Goal: Find contact information: Find contact information

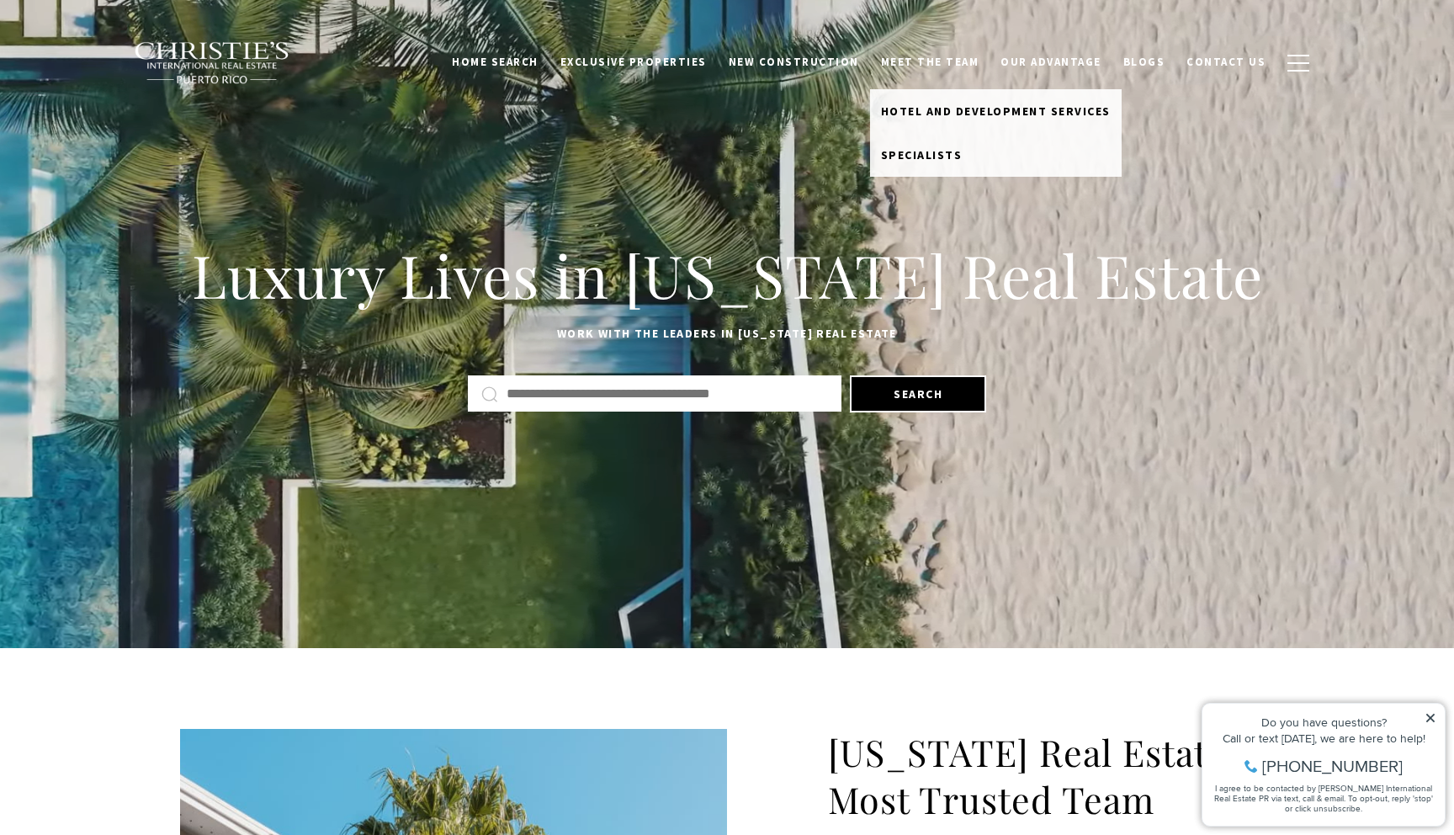
click at [940, 66] on link "Meet the Team" at bounding box center [930, 62] width 120 height 32
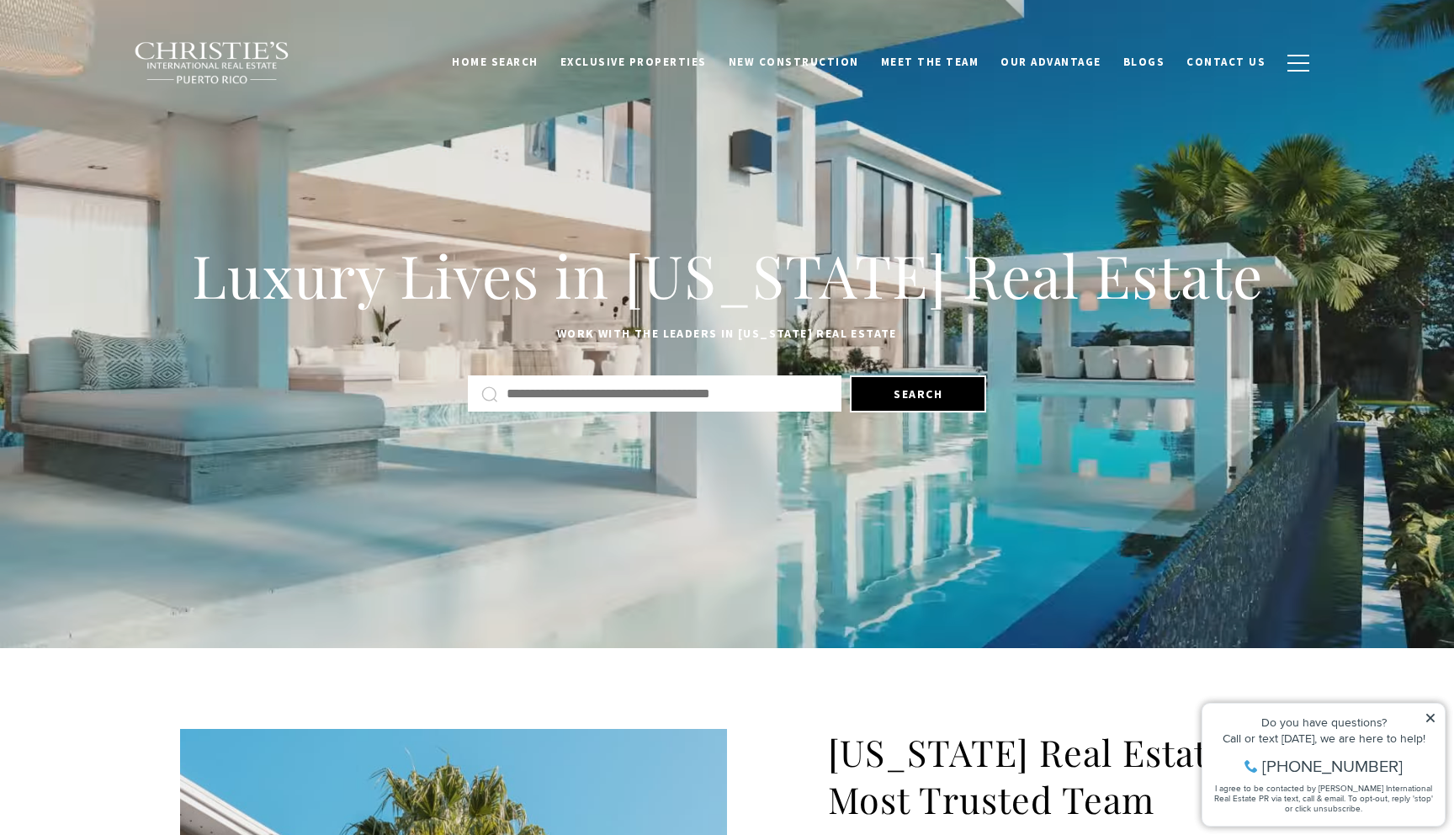
click at [951, 57] on link "Meet the Team" at bounding box center [930, 62] width 120 height 32
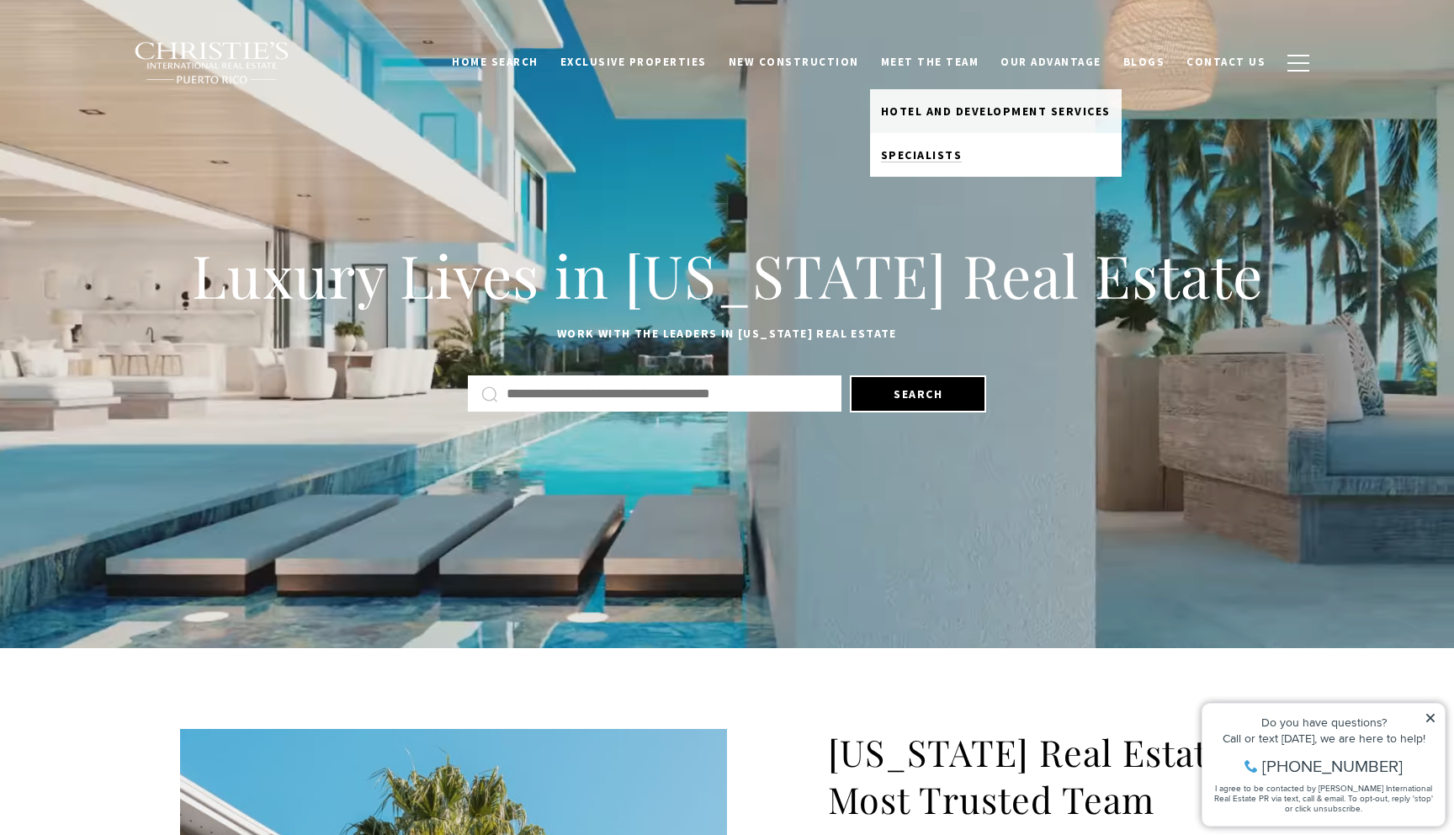
click at [950, 157] on span "Specialists" at bounding box center [922, 154] width 82 height 15
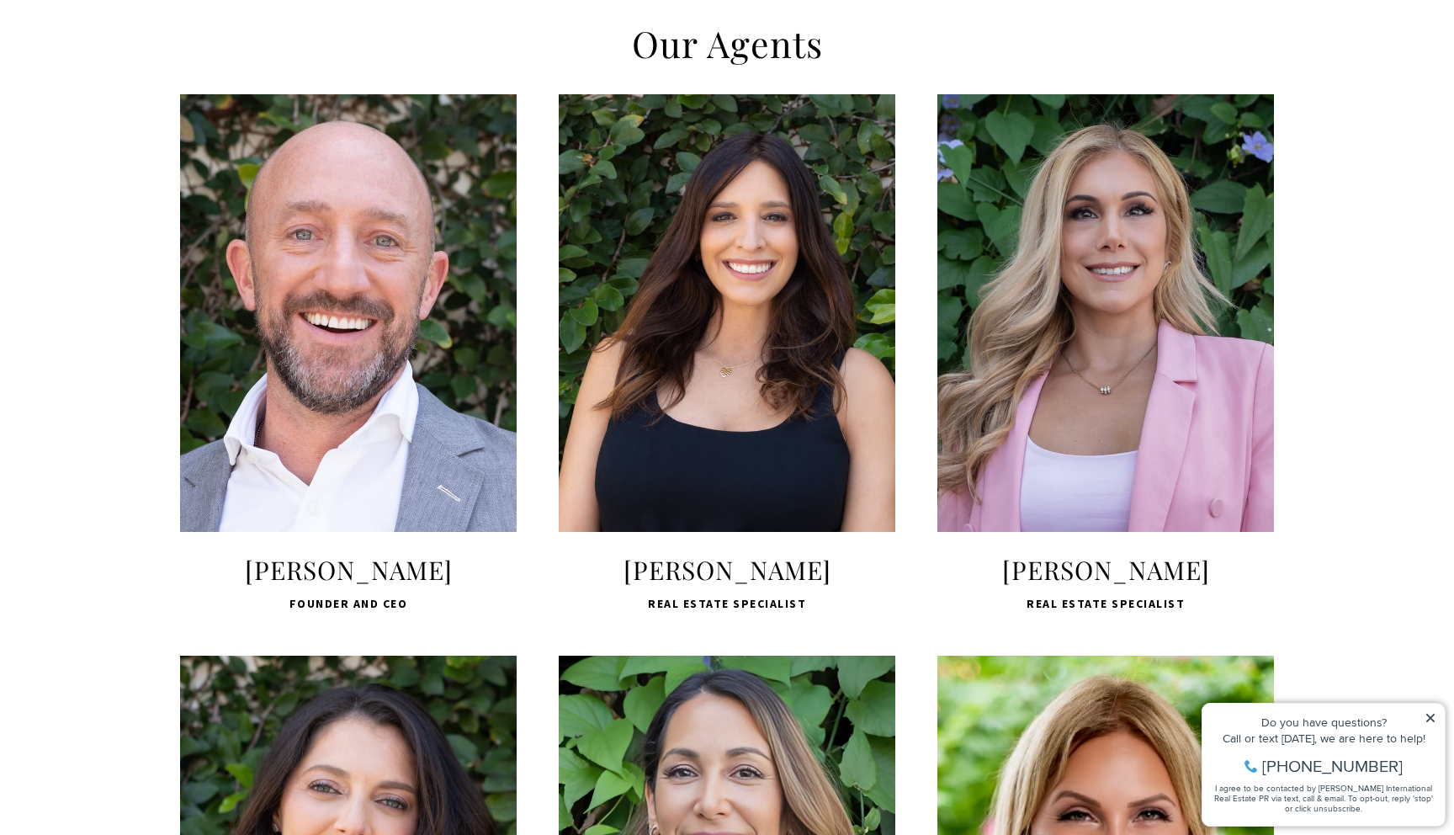
click at [389, 453] on span "LEARN MORE" at bounding box center [348, 448] width 224 height 49
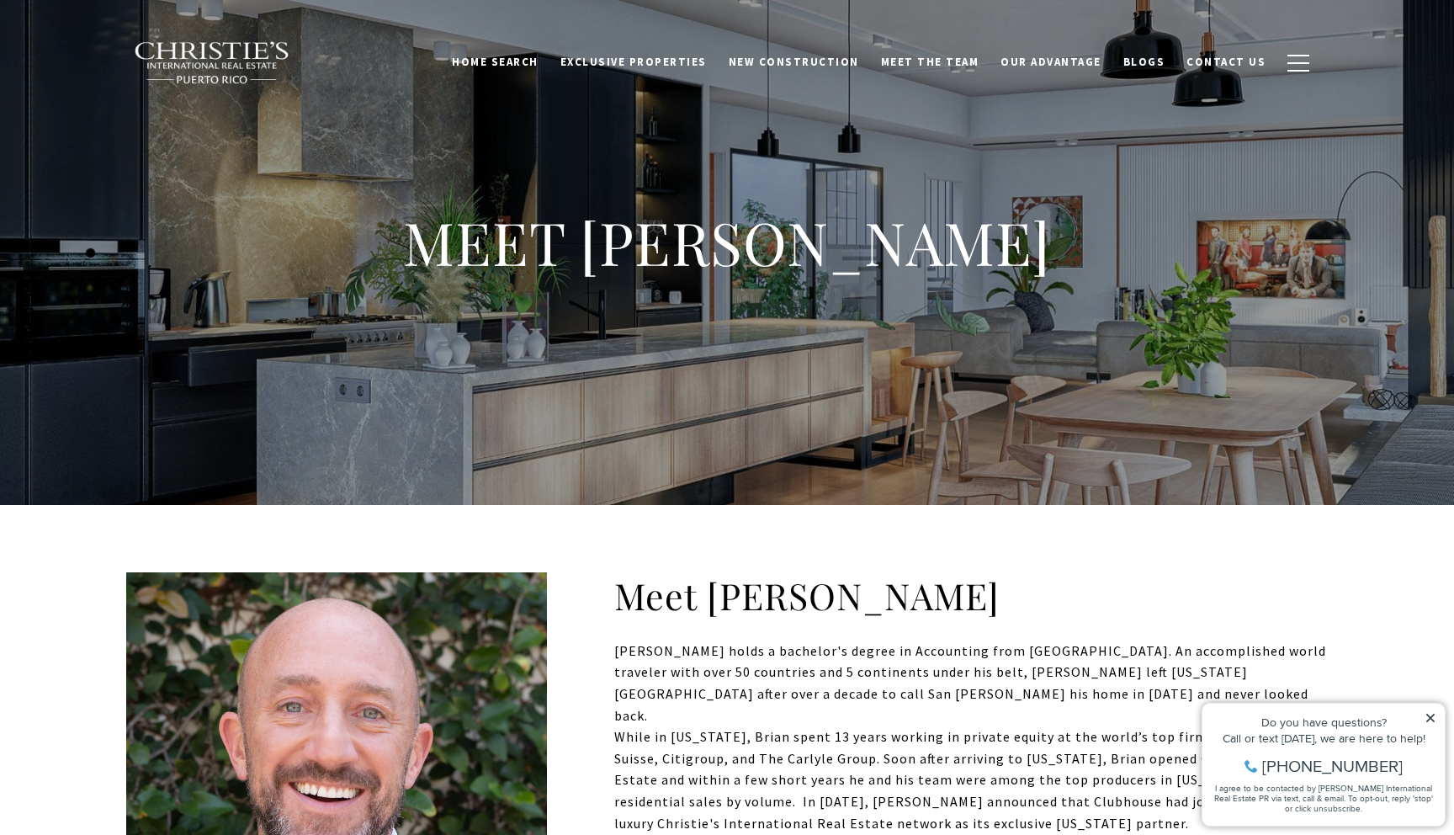
click at [1432, 712] on icon at bounding box center [1430, 718] width 12 height 12
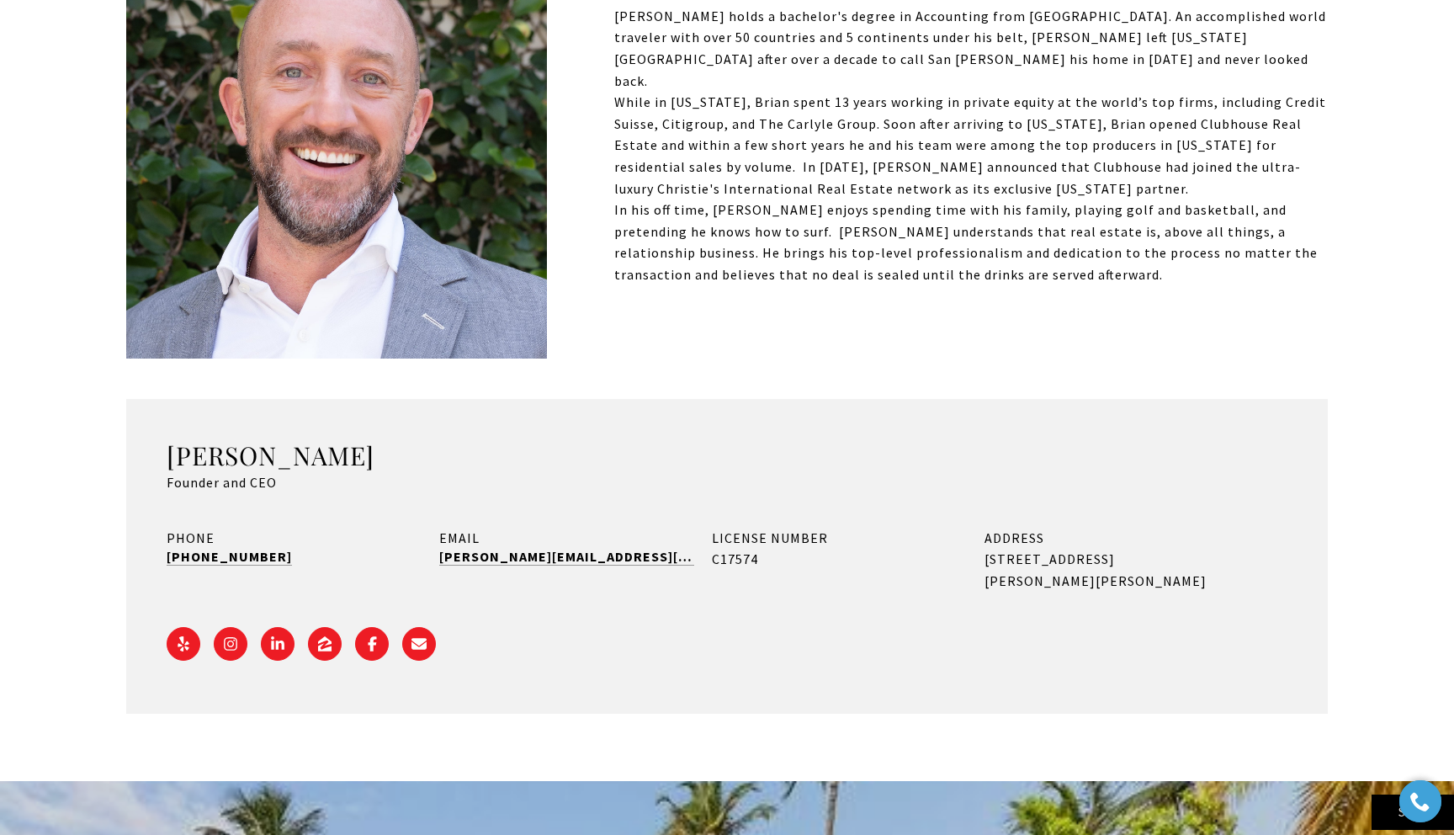
scroll to position [660, 0]
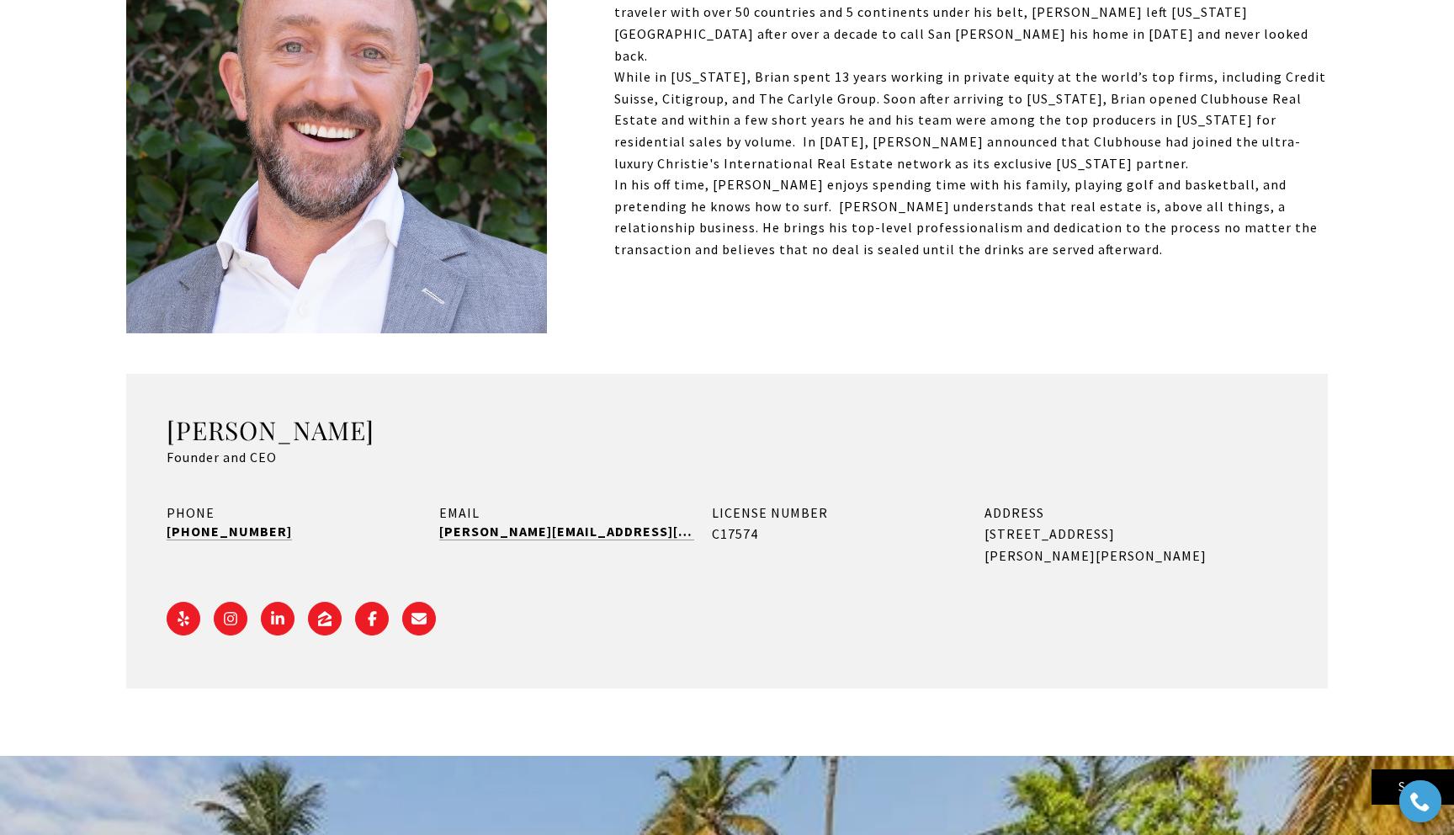
drag, startPoint x: 290, startPoint y: 536, endPoint x: 167, endPoint y: 531, distance: 122.9
click at [167, 531] on div "PHONE [PHONE_NUMBER]" at bounding box center [294, 534] width 255 height 65
drag, startPoint x: 278, startPoint y: 532, endPoint x: 166, endPoint y: 532, distance: 112.7
click at [167, 532] on div "PHONE [PHONE_NUMBER]" at bounding box center [294, 534] width 255 height 65
copy link "[PHONE_NUMBER]"
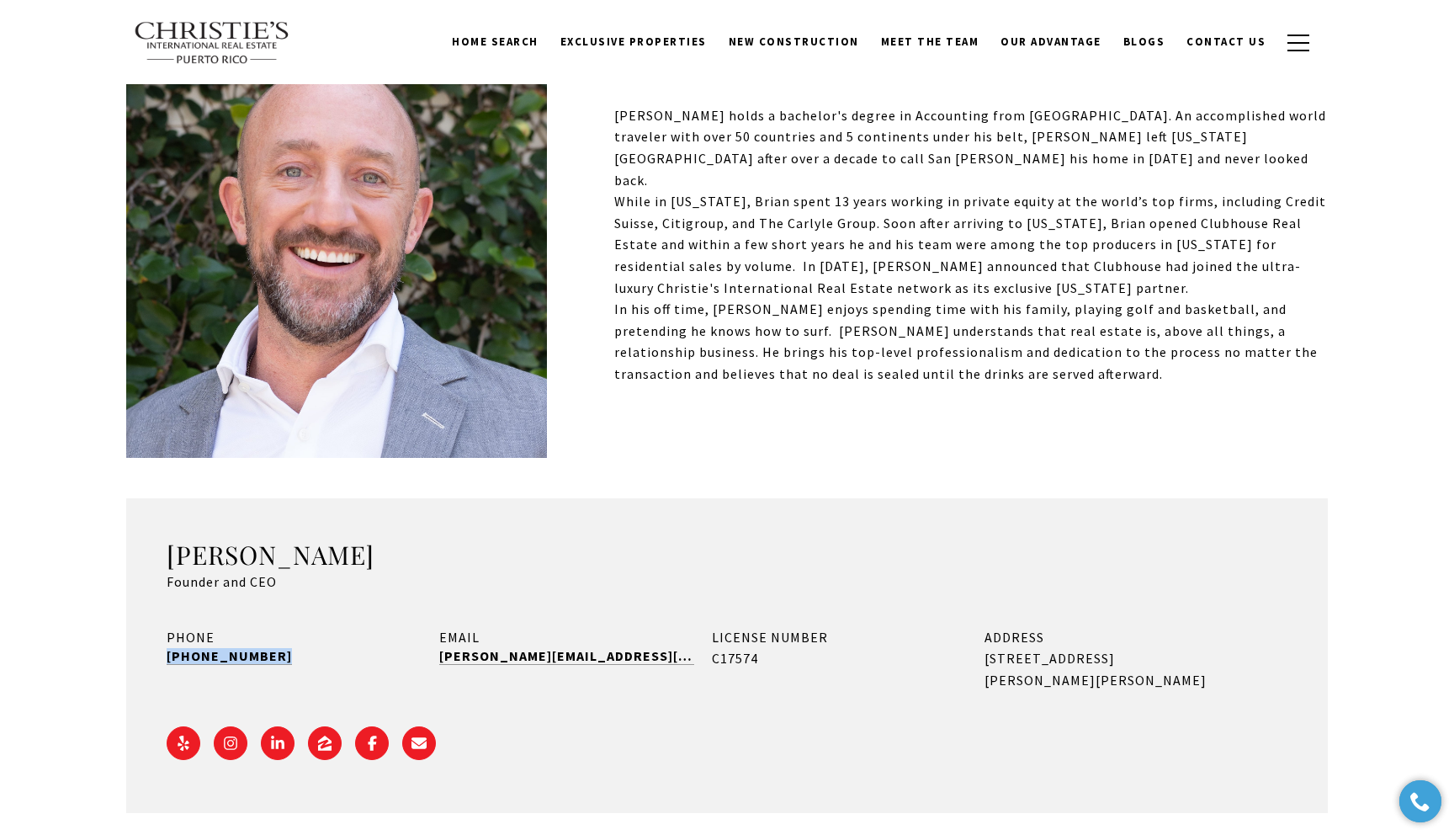
scroll to position [533, 0]
